Goal: Check status: Check status

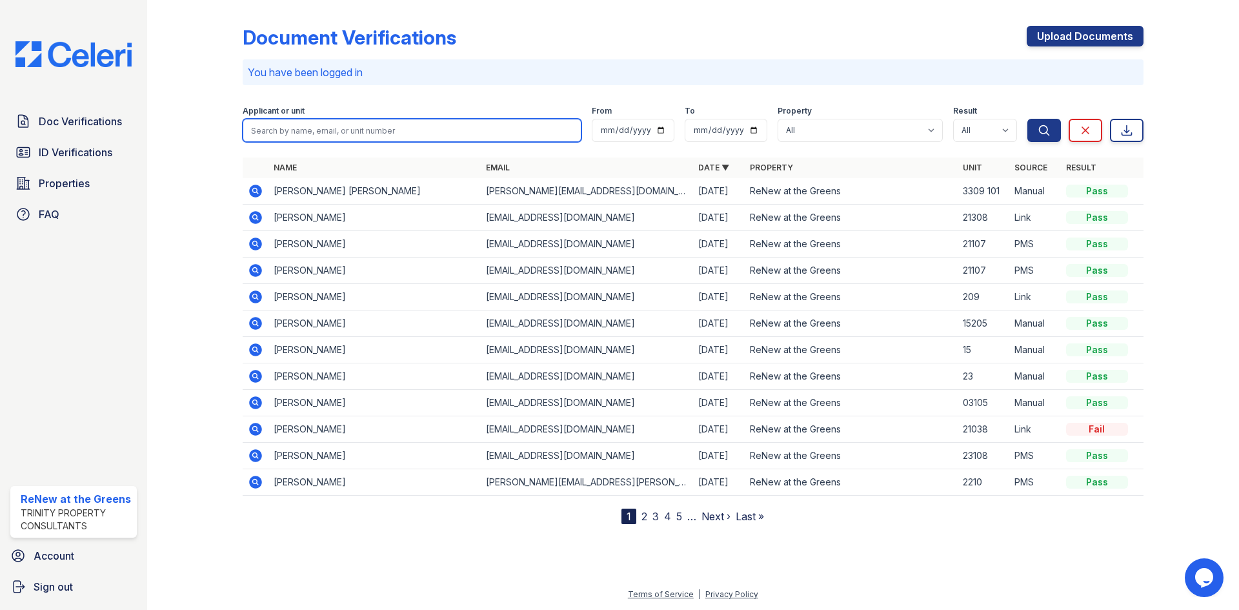
drag, startPoint x: 0, startPoint y: 0, endPoint x: 388, endPoint y: 127, distance: 408.7
click at [388, 127] on input "search" at bounding box center [412, 130] width 339 height 23
type input "arahenis"
click at [1027, 119] on button "Search" at bounding box center [1044, 130] width 34 height 23
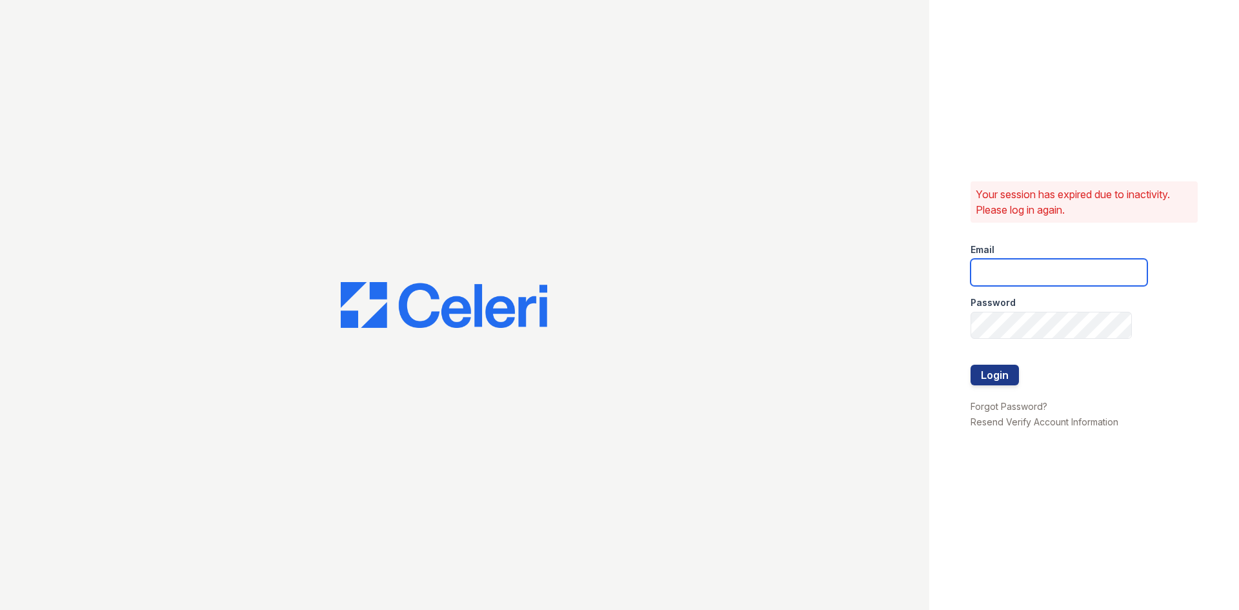
click at [1058, 271] on input "email" at bounding box center [1059, 272] width 177 height 27
type input "[EMAIL_ADDRESS][DOMAIN_NAME]"
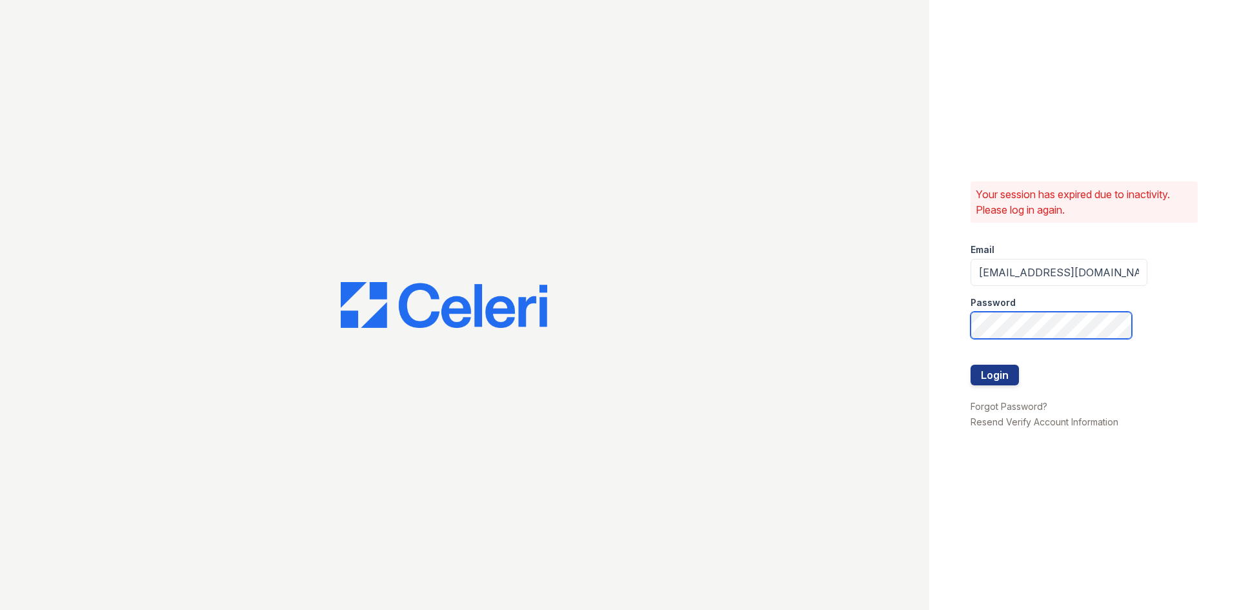
click at [971, 365] on button "Login" at bounding box center [995, 375] width 48 height 21
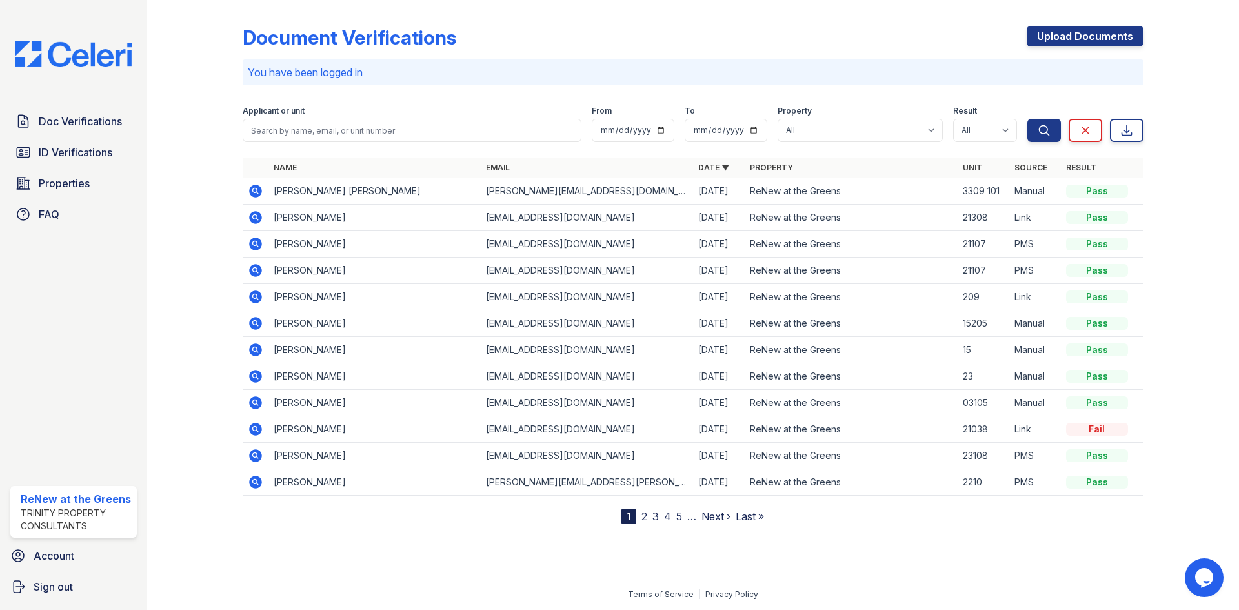
click at [587, 130] on div "Applicant or unit From To Property All ReNew at the Greens Result All Pass Caut…" at bounding box center [635, 121] width 785 height 41
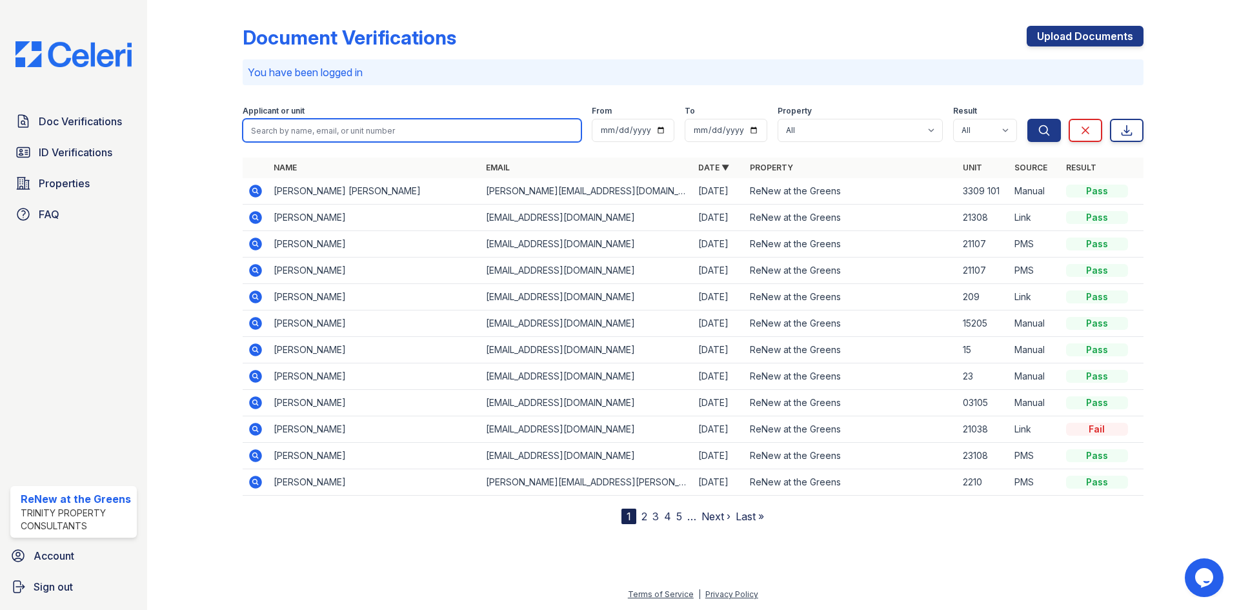
click at [558, 131] on input "search" at bounding box center [412, 130] width 339 height 23
type input "arahenis"
click at [1027, 119] on button "Search" at bounding box center [1044, 130] width 34 height 23
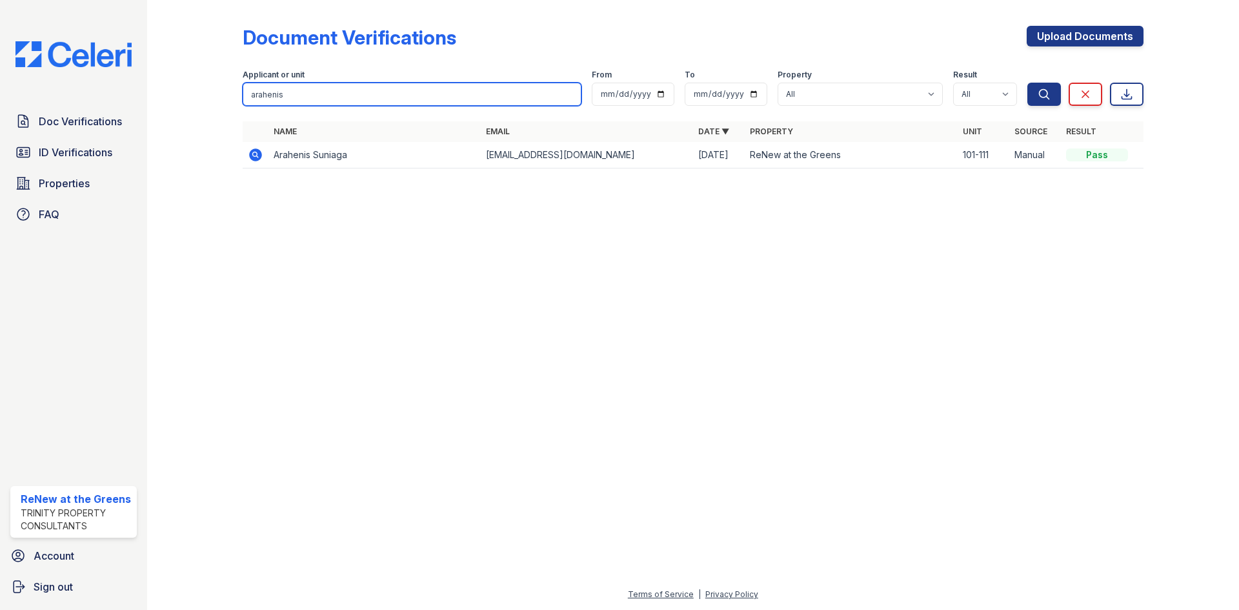
click at [567, 94] on input "arahenis" at bounding box center [412, 94] width 339 height 23
click at [539, 103] on input "search" at bounding box center [412, 94] width 339 height 23
type input "alexmer"
click at [1027, 83] on button "Search" at bounding box center [1044, 94] width 34 height 23
click at [570, 90] on input "alexmer" at bounding box center [412, 94] width 339 height 23
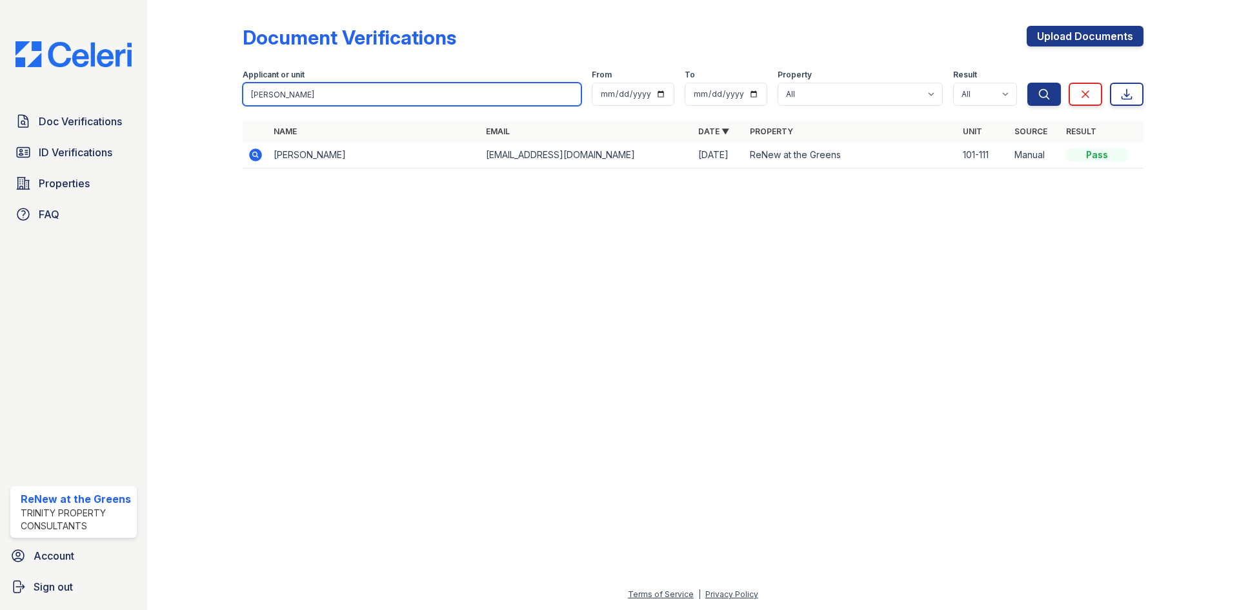
click at [569, 92] on input "alexmer" at bounding box center [412, 94] width 339 height 23
